Goal: Information Seeking & Learning: Learn about a topic

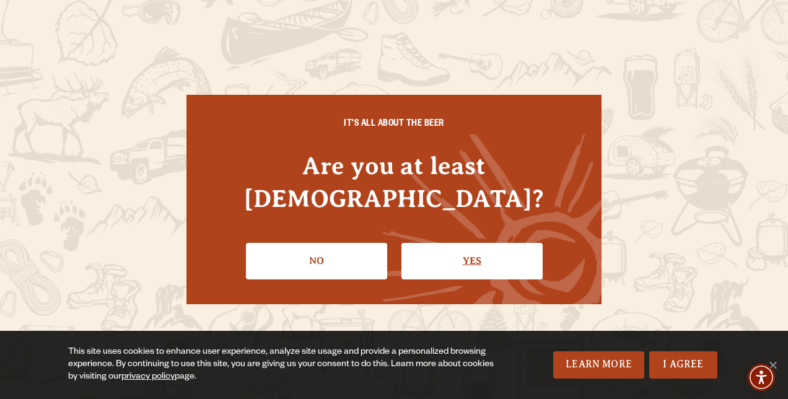
click at [472, 243] on link "Yes" at bounding box center [471, 261] width 141 height 36
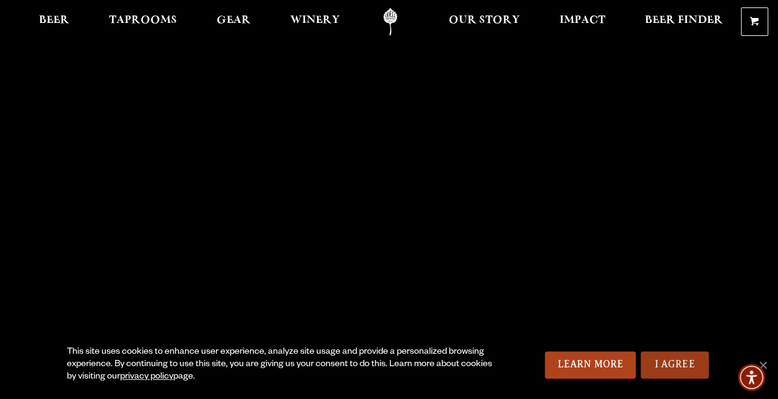
click at [675, 365] on link "I Agree" at bounding box center [675, 364] width 68 height 27
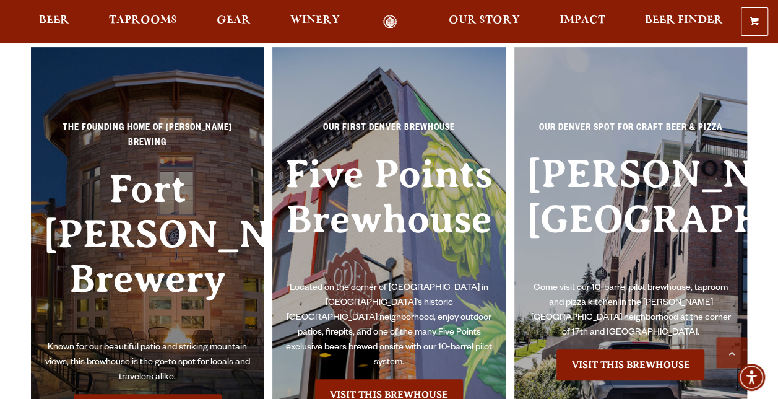
scroll to position [2631, 0]
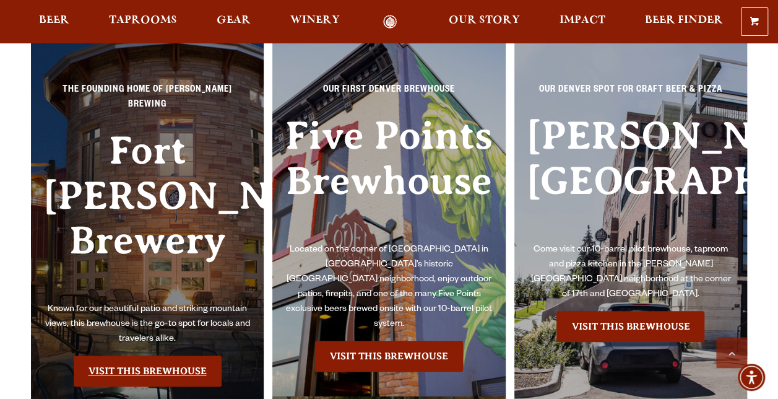
click at [150, 355] on link "Visit this Brewhouse" at bounding box center [148, 370] width 148 height 31
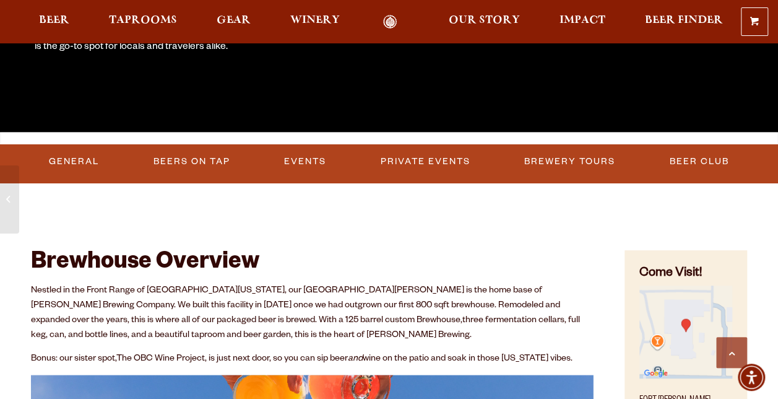
scroll to position [327, 0]
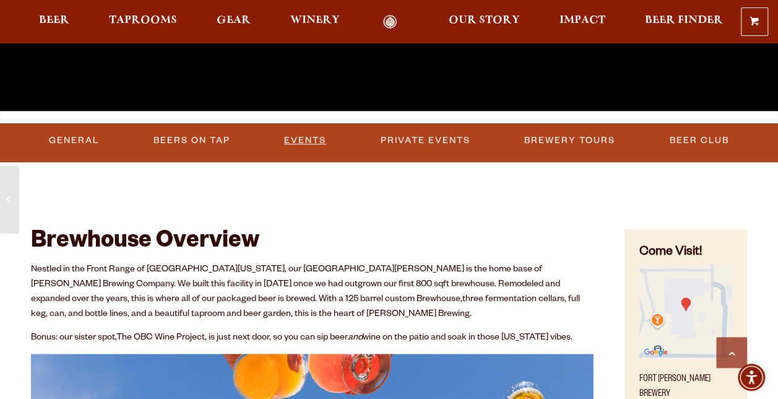
click at [305, 136] on link "Events" at bounding box center [305, 140] width 52 height 28
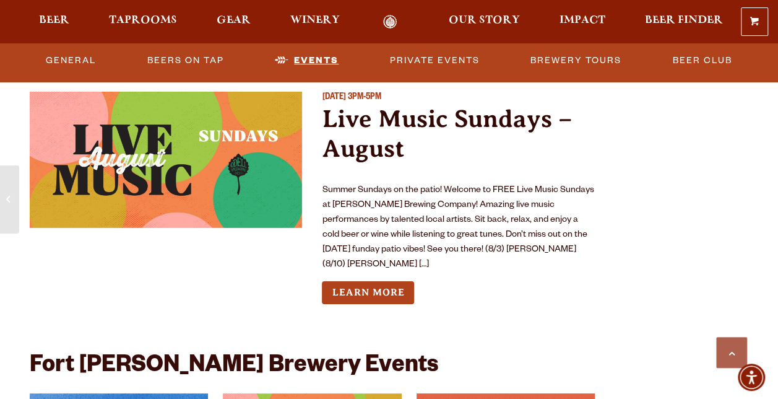
scroll to position [4501, 0]
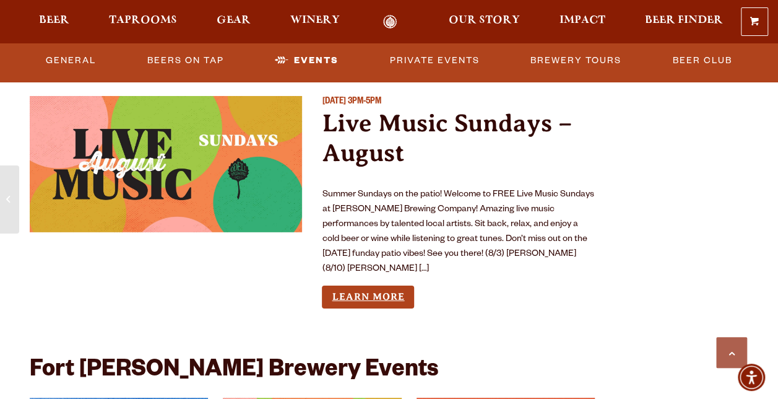
click at [389, 285] on link "Learn More" at bounding box center [368, 296] width 92 height 23
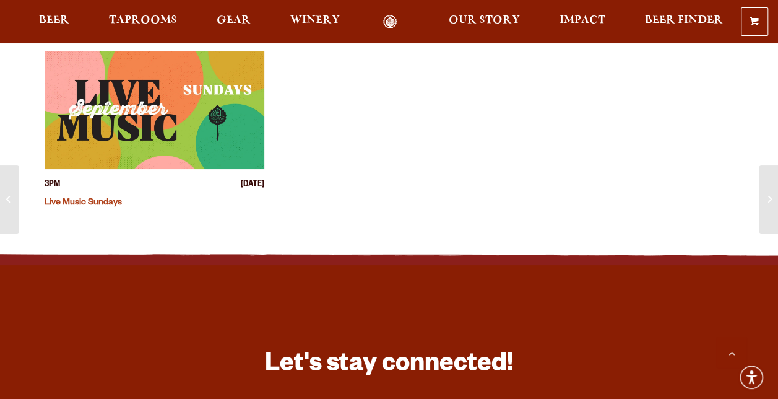
scroll to position [674, 0]
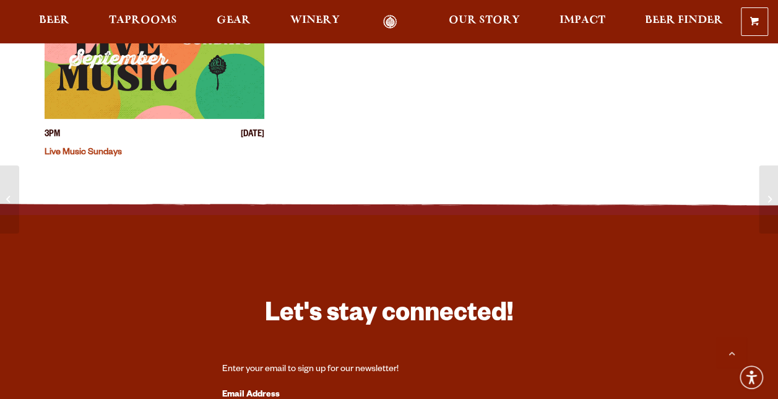
click at [206, 63] on img "View event details" at bounding box center [155, 60] width 220 height 118
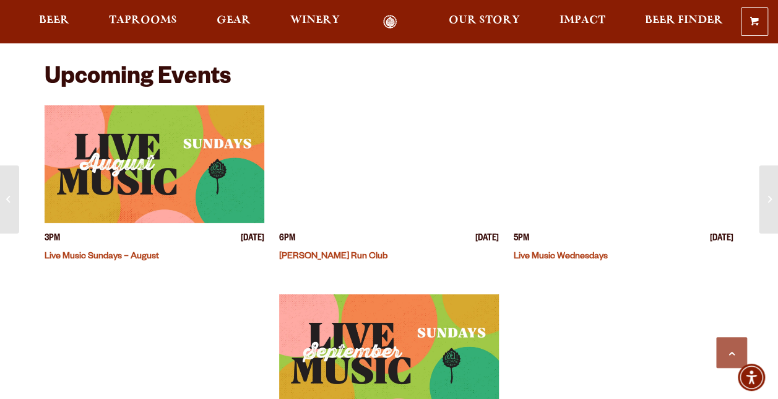
scroll to position [313, 0]
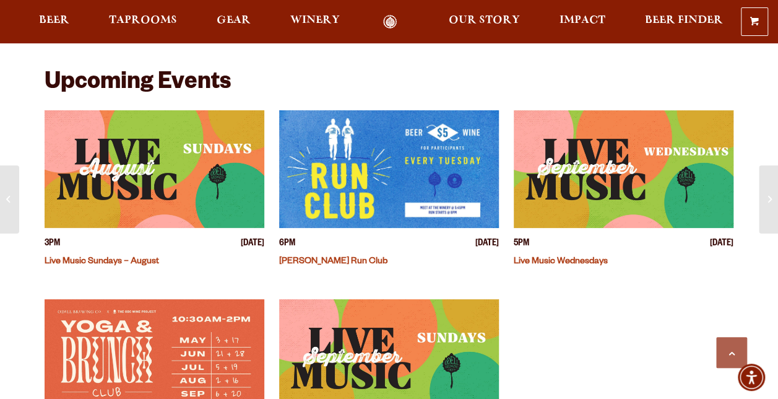
click at [164, 180] on img "View event details" at bounding box center [155, 169] width 220 height 118
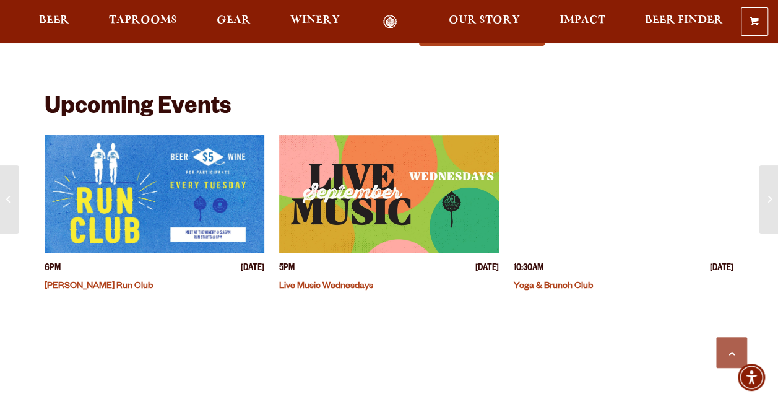
scroll to position [351, 0]
